Goal: Navigation & Orientation: Understand site structure

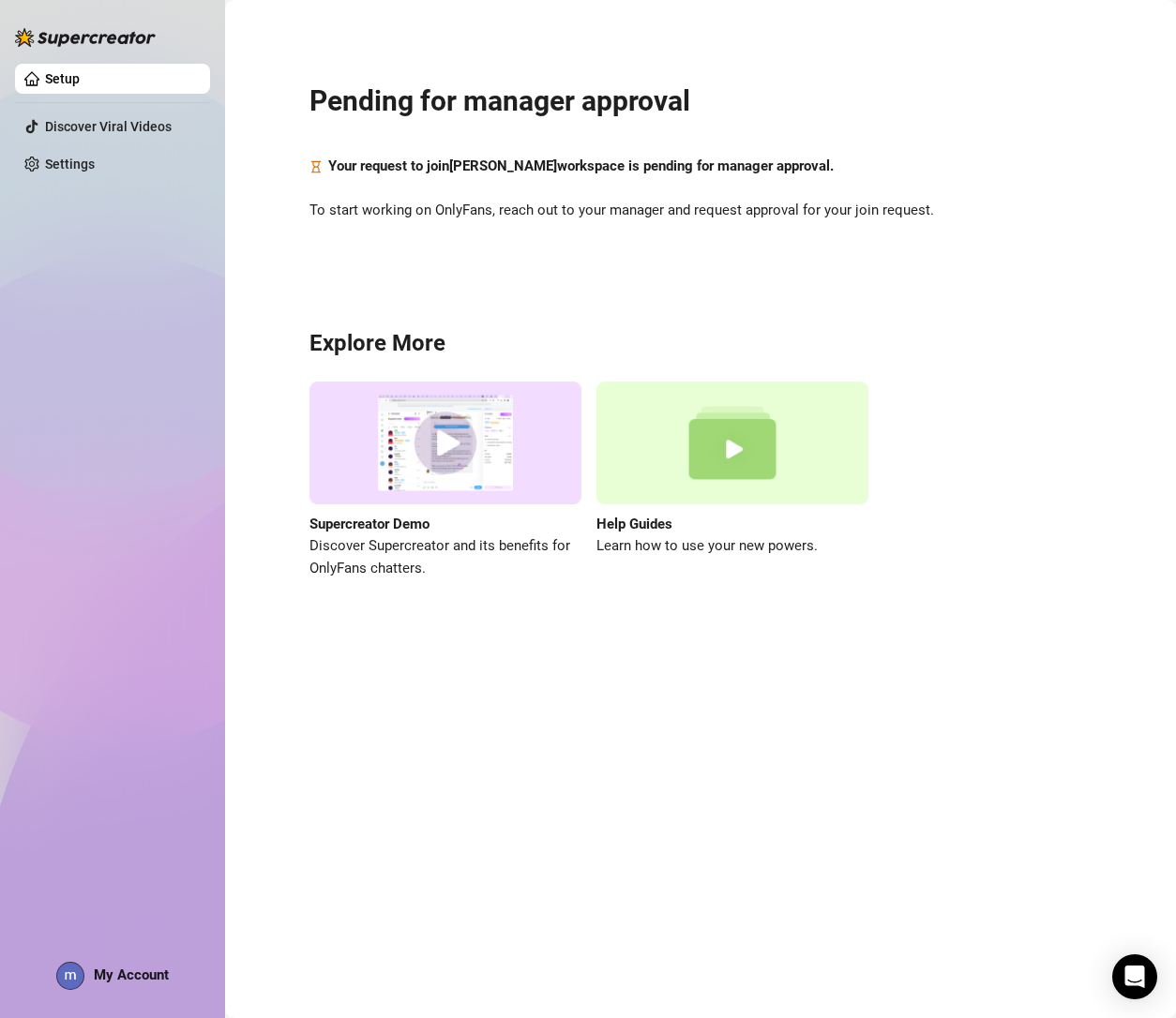
click at [115, 362] on div "Setup Discover Viral Videos Settings My Account" at bounding box center [112, 501] width 195 height 1002
